Goal: Navigation & Orientation: Find specific page/section

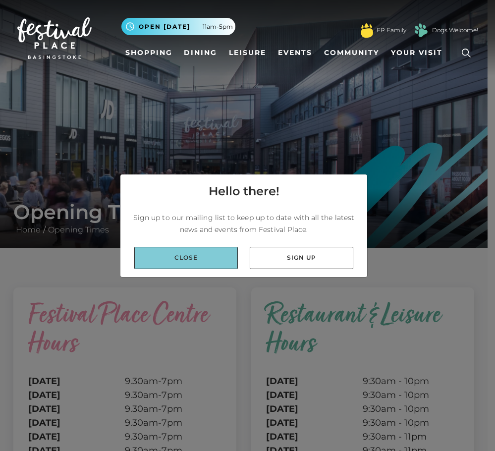
click at [182, 257] on link "Close" at bounding box center [186, 258] width 104 height 22
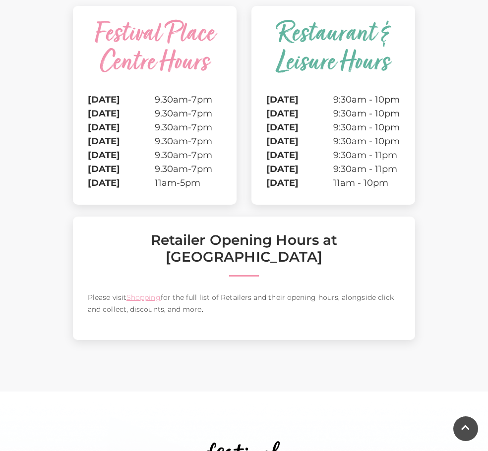
scroll to position [347, 0]
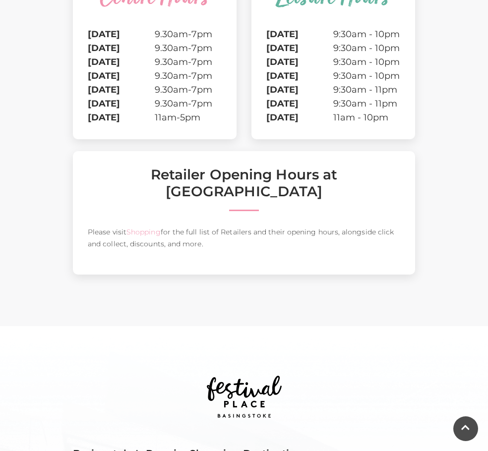
click at [126, 228] on link "Shopping" at bounding box center [143, 232] width 34 height 9
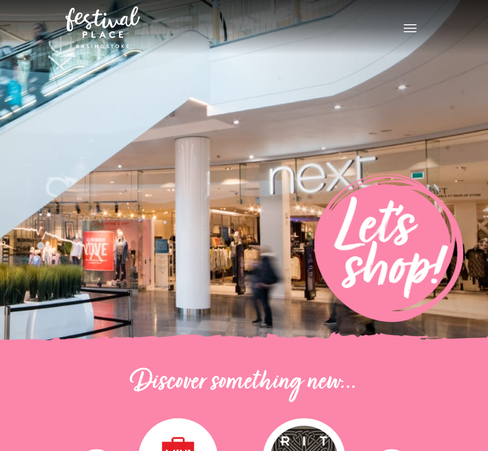
click at [0, 0] on link "Dining" at bounding box center [0, 0] width 0 height 0
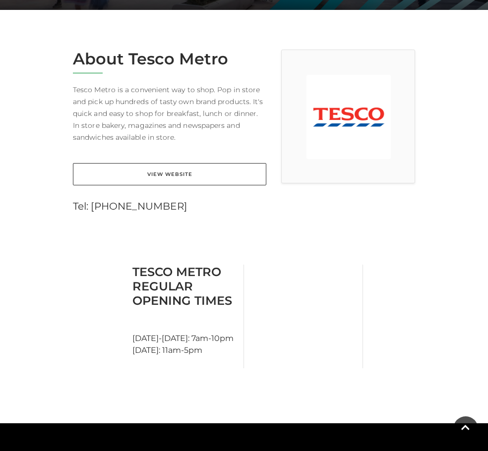
scroll to position [248, 0]
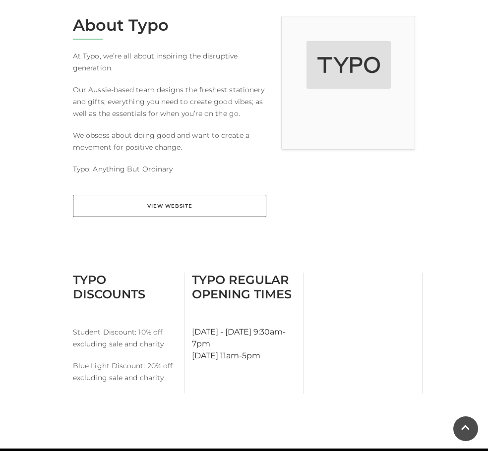
scroll to position [298, 0]
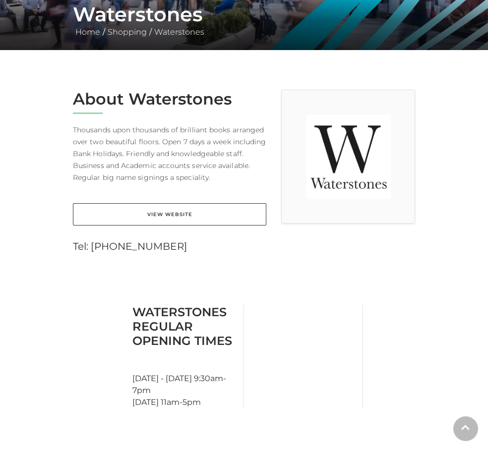
scroll to position [198, 0]
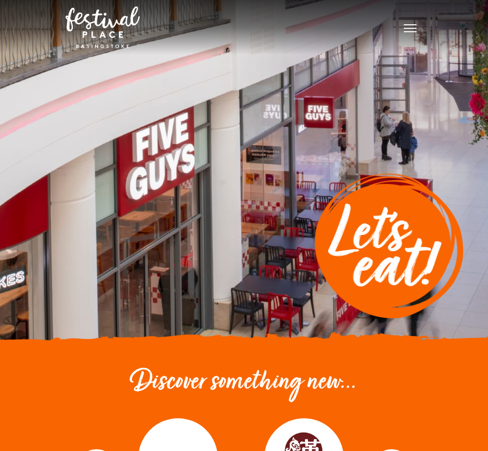
click at [0, 0] on link "Shopping" at bounding box center [0, 0] width 0 height 0
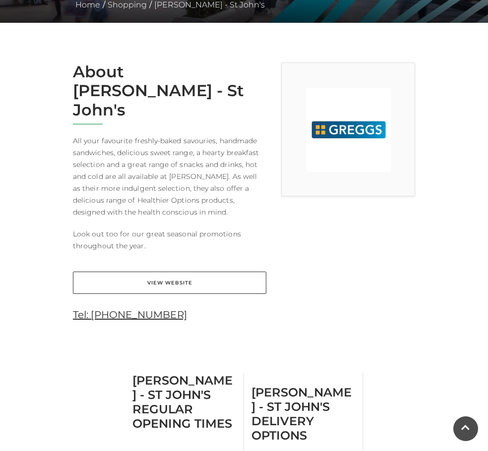
scroll to position [298, 0]
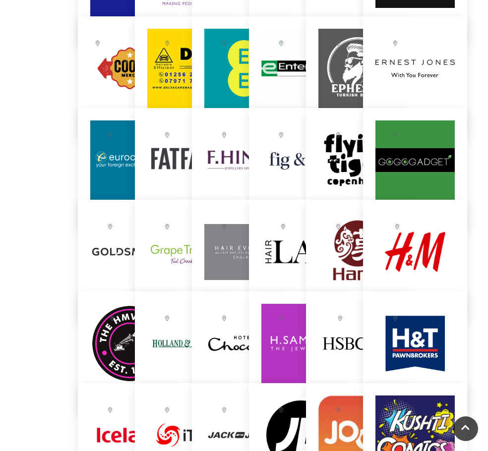
scroll to position [1041, 0]
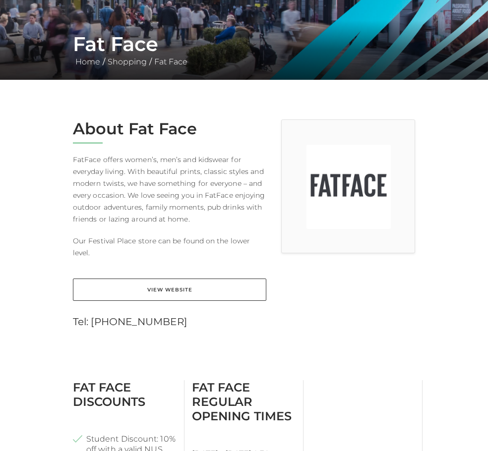
scroll to position [198, 0]
